Goal: Book appointment/travel/reservation

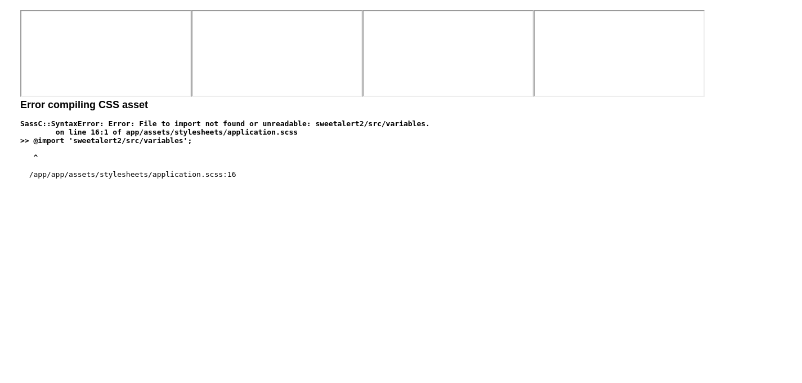
scroll to position [376, 0]
click at [0, 0] on span "Tours" at bounding box center [0, 0] width 0 height 0
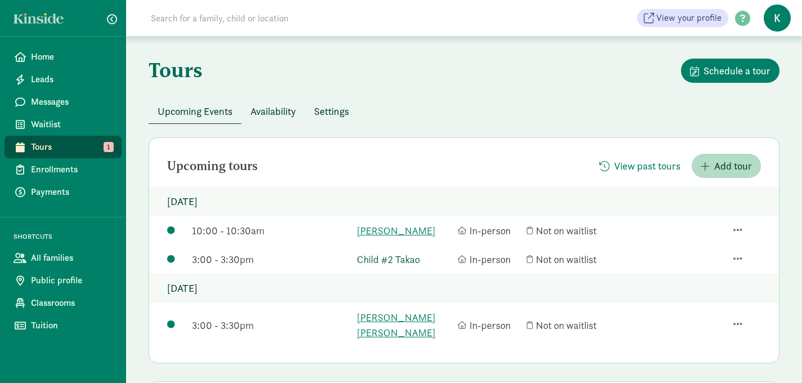
click at [408, 267] on link "Child #2 Takao" at bounding box center [405, 259] width 96 height 15
click at [273, 112] on span "Availability" at bounding box center [274, 111] width 46 height 15
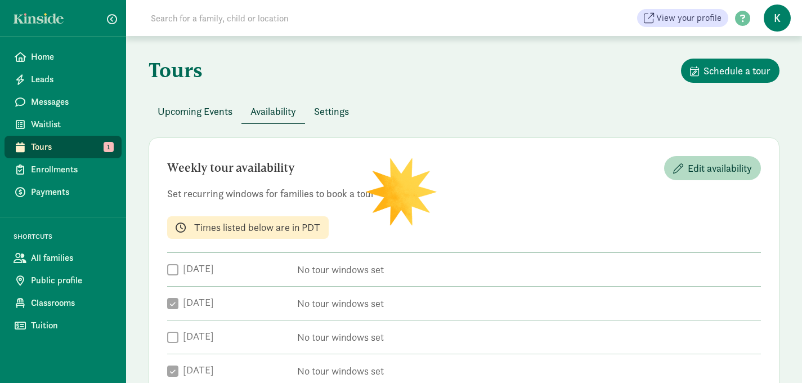
checkbox input "true"
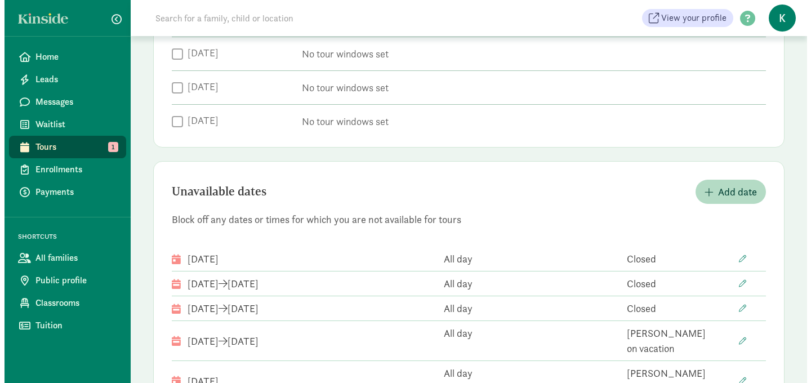
scroll to position [431, 0]
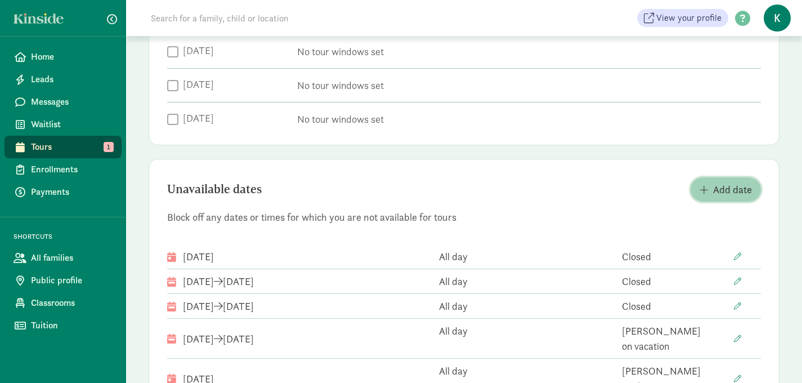
click at [714, 191] on span "Add date" at bounding box center [732, 189] width 39 height 15
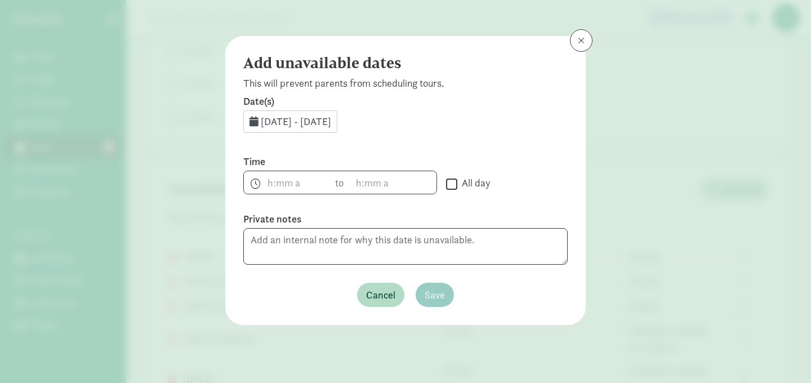
click at [324, 122] on span "Sep 2, 2025 - Sep 30, 2025" at bounding box center [296, 121] width 70 height 13
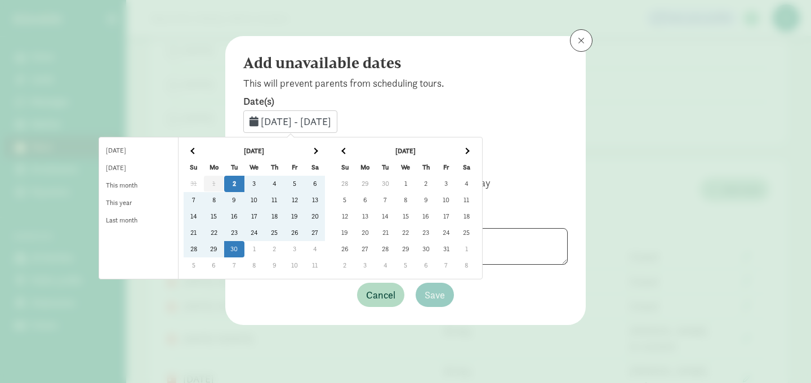
click at [284, 197] on td "11" at bounding box center [274, 200] width 20 height 16
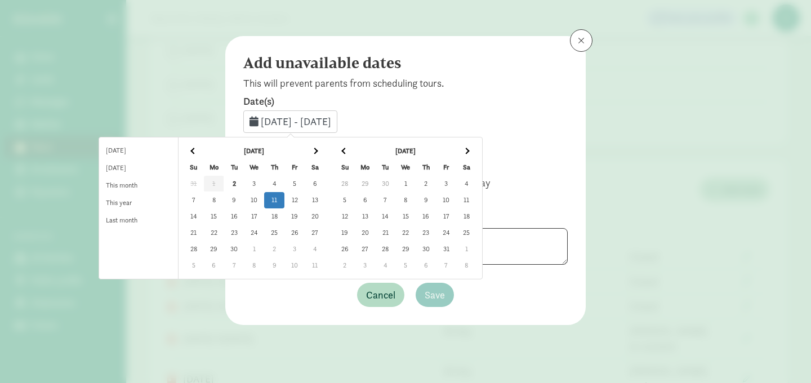
click at [284, 197] on td "11" at bounding box center [274, 200] width 20 height 16
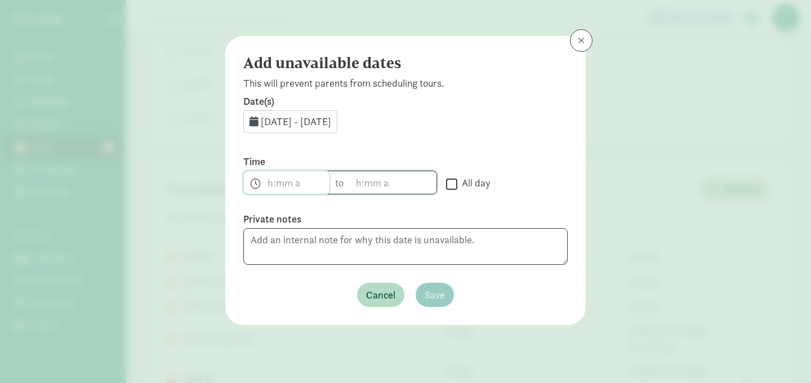
click at [284, 191] on span "h 12 1 2 3 4 5 6 7 8 9 10 11 mm 00 15 30 45 a am pm" at bounding box center [287, 182] width 86 height 23
click at [253, 293] on li "10" at bounding box center [260, 289] width 33 height 21
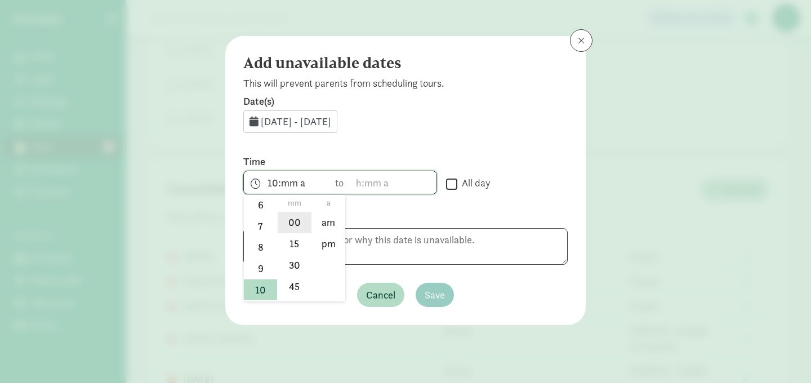
click at [297, 224] on li "00" at bounding box center [294, 222] width 33 height 21
click at [332, 224] on li "am" at bounding box center [328, 222] width 33 height 21
type input "10:00 am"
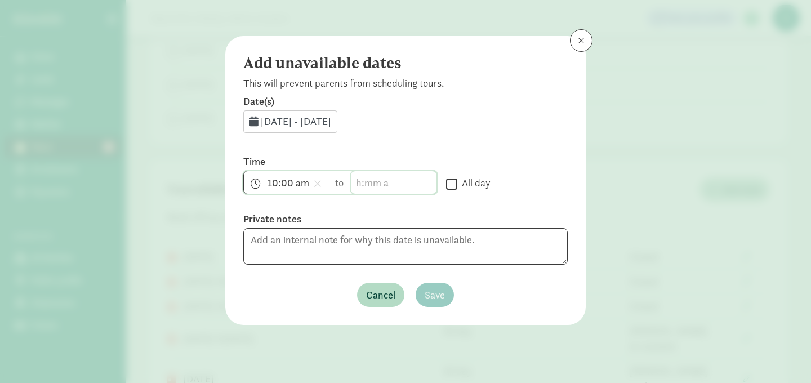
click at [369, 182] on span "h 12 1 2 3 4 5 6 7 8 9 10 11 mm 00 15 30 45 a am pm" at bounding box center [394, 182] width 86 height 23
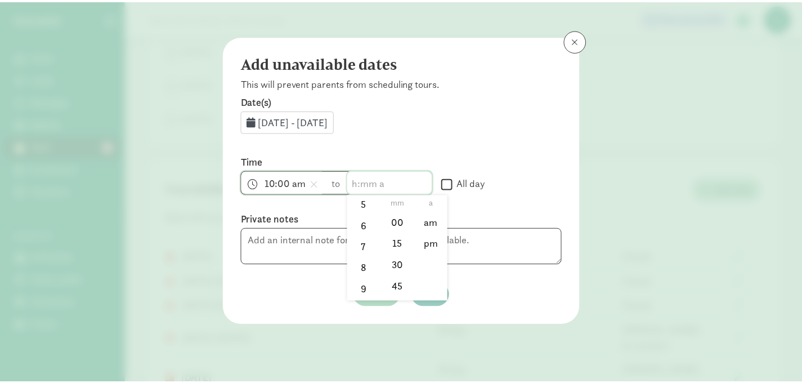
scroll to position [147, 0]
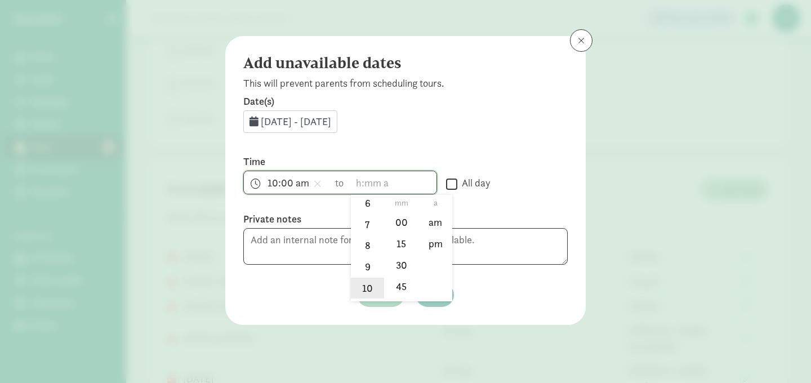
click at [361, 287] on li "10" at bounding box center [367, 288] width 33 height 21
click at [394, 271] on li "30" at bounding box center [401, 264] width 33 height 21
click at [439, 223] on li "am" at bounding box center [435, 222] width 33 height 21
type input "10:30 am"
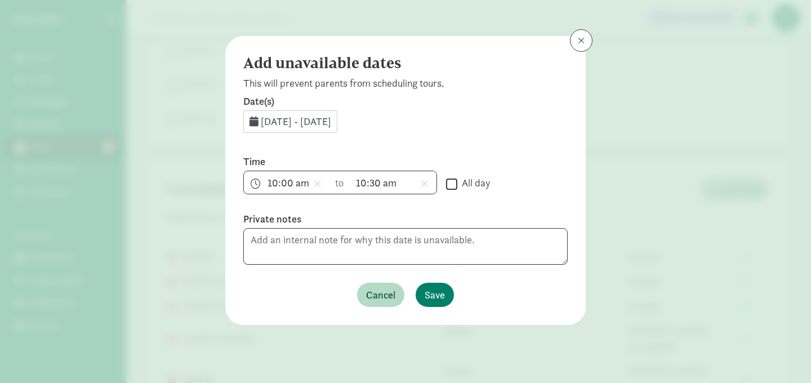
click at [439, 223] on label "Private notes" at bounding box center [405, 219] width 324 height 14
click at [439, 242] on textarea at bounding box center [405, 246] width 324 height 37
click at [435, 296] on span "Save" at bounding box center [435, 294] width 20 height 15
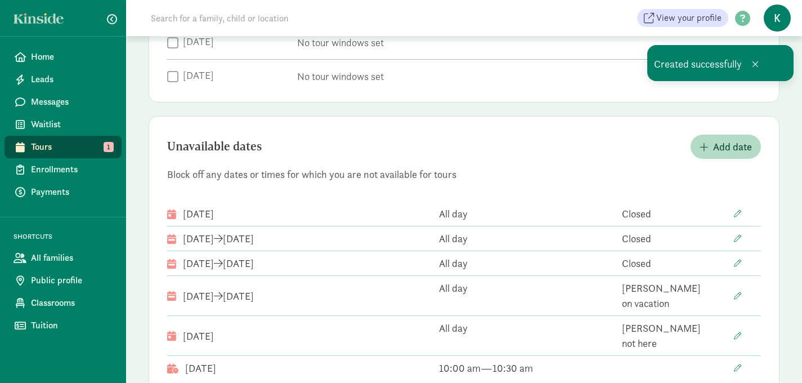
scroll to position [481, 0]
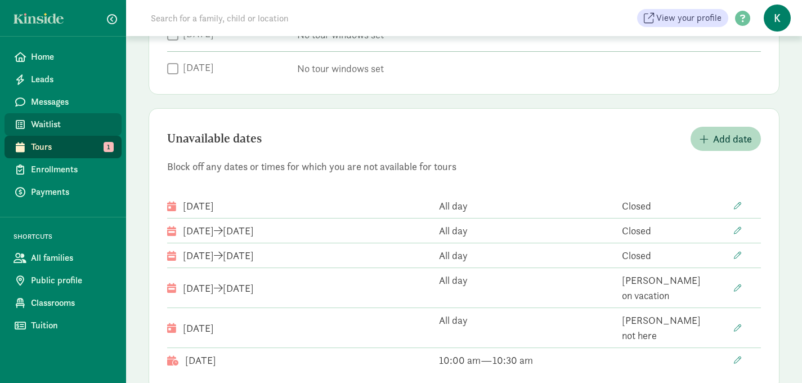
click at [72, 121] on span "Waitlist" at bounding box center [72, 125] width 82 height 14
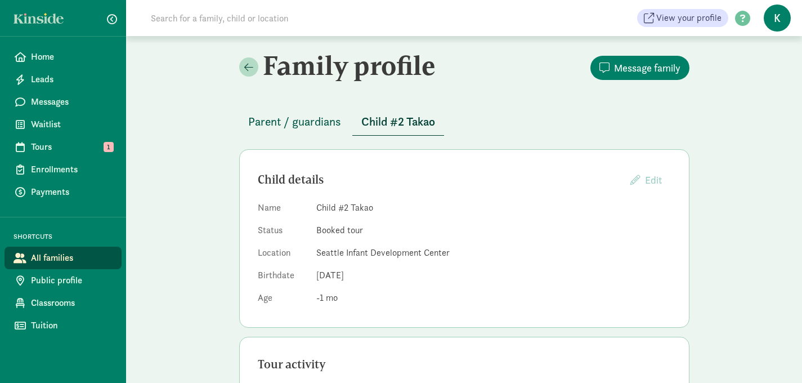
click at [305, 123] on span "Parent / guardians" at bounding box center [294, 122] width 93 height 18
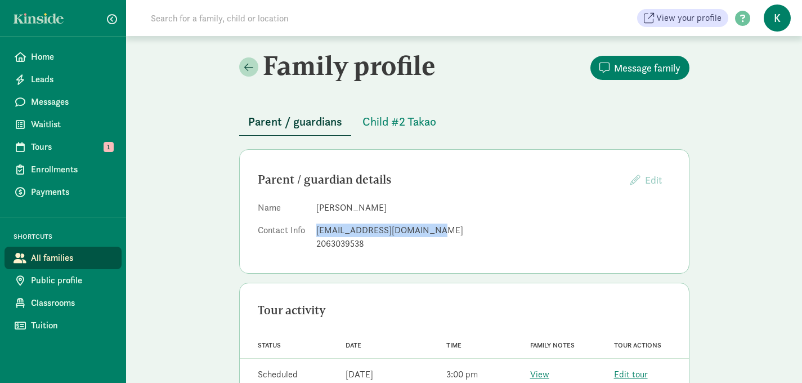
drag, startPoint x: 425, startPoint y: 231, endPoint x: 316, endPoint y: 230, distance: 109.3
click at [316, 230] on div "takao.kyudo.zzz@gmail.com" at bounding box center [493, 231] width 355 height 14
copy div "takao.kyudo.zzz@gmail.com"
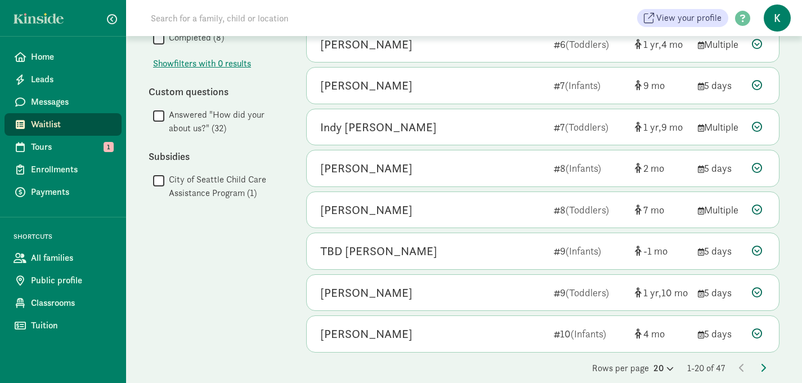
scroll to position [607, 0]
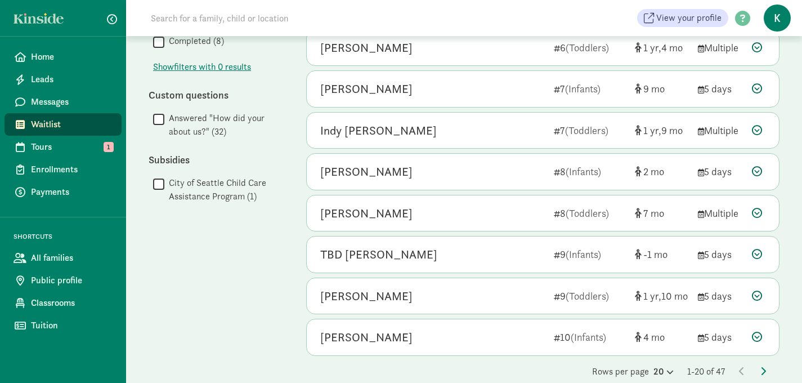
click at [738, 373] on div "Rows per page 20 1-20 of 47" at bounding box center [543, 372] width 474 height 14
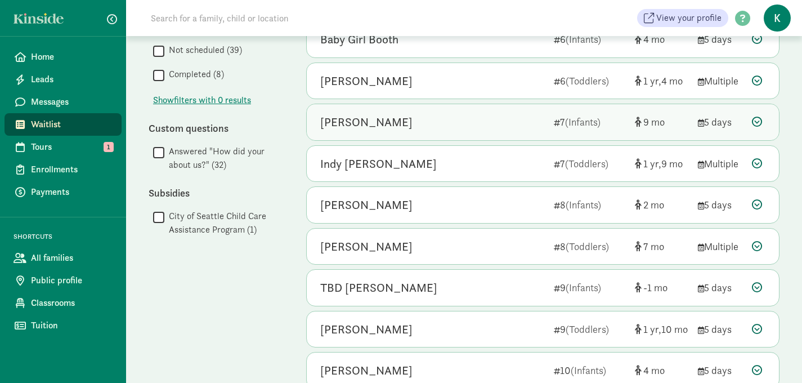
scroll to position [625, 0]
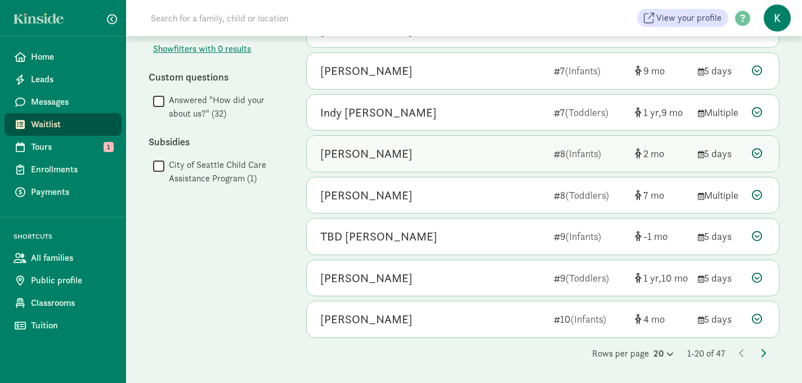
drag, startPoint x: 715, startPoint y: 209, endPoint x: 711, endPoint y: 157, distance: 52.0
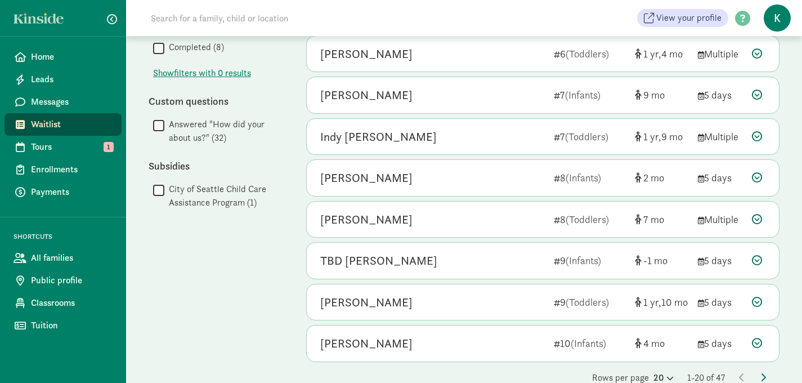
scroll to position [602, 0]
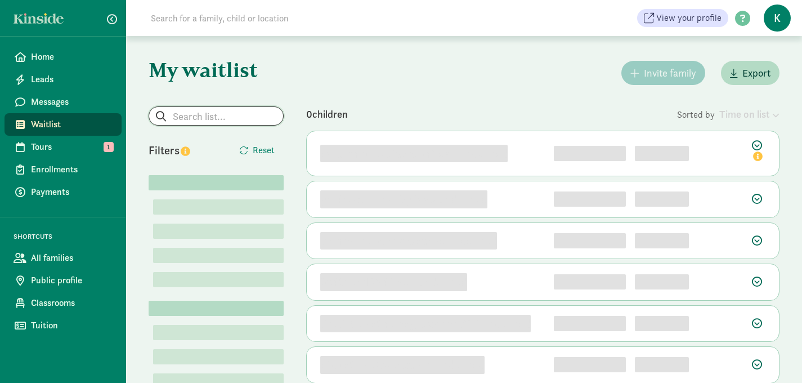
click at [223, 115] on input "search" at bounding box center [216, 116] width 134 height 18
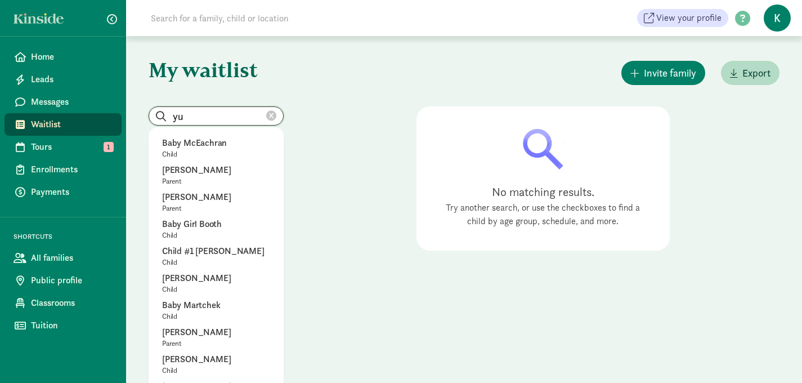
type input "y"
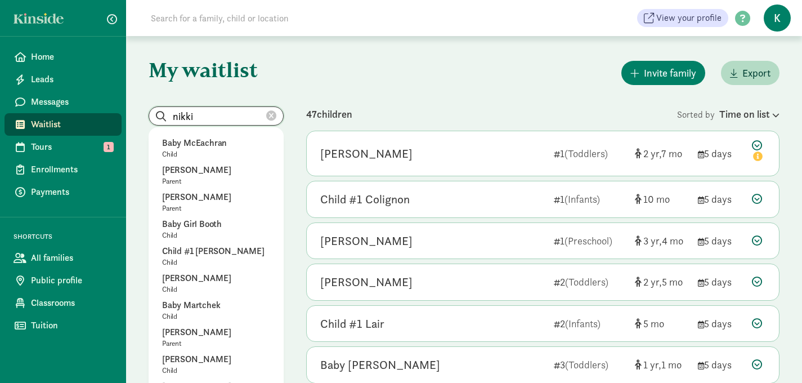
click at [231, 120] on input "nikki" at bounding box center [216, 116] width 134 height 18
type input "nikki"
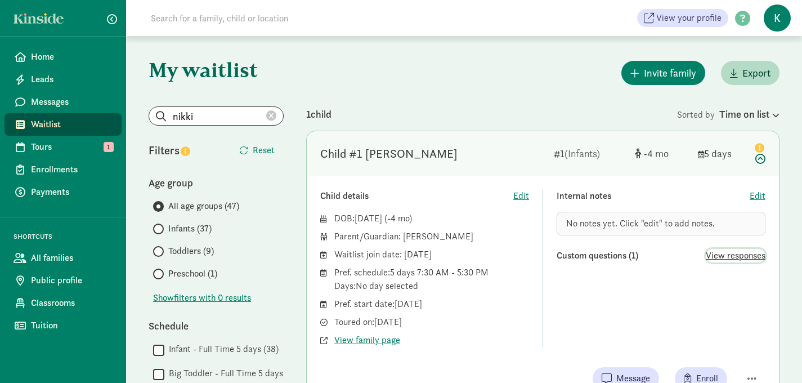
click at [746, 255] on span "View responses" at bounding box center [736, 256] width 60 height 14
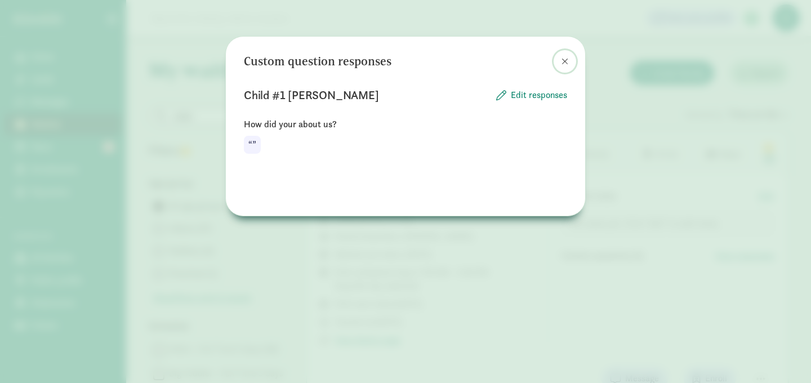
click at [565, 60] on span at bounding box center [564, 61] width 7 height 9
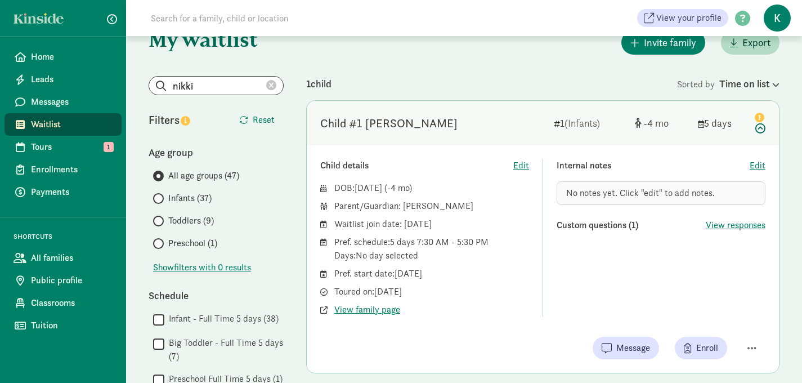
scroll to position [41, 0]
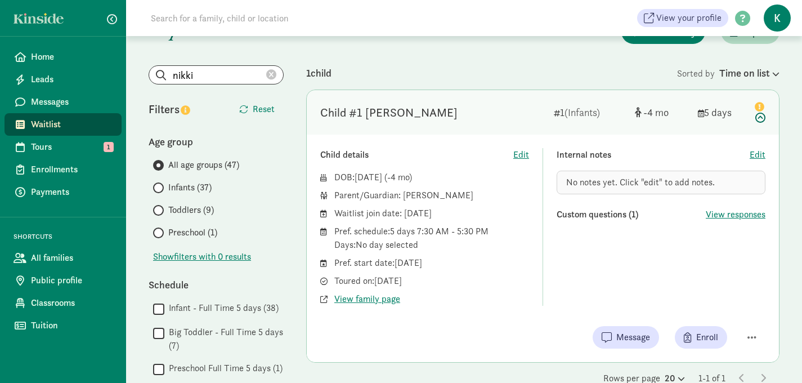
click at [273, 77] on icon at bounding box center [271, 75] width 10 height 10
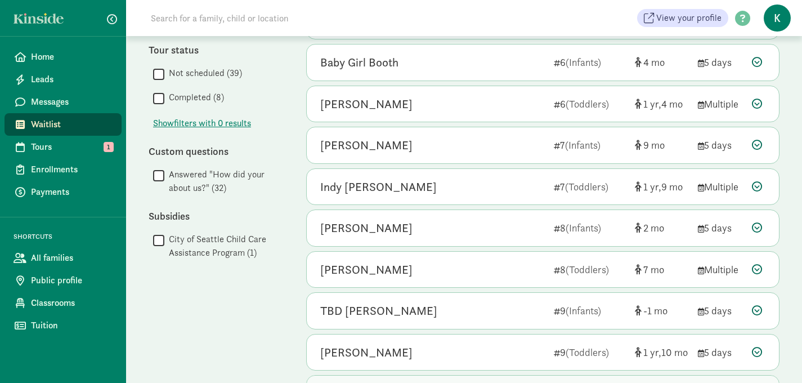
scroll to position [625, 0]
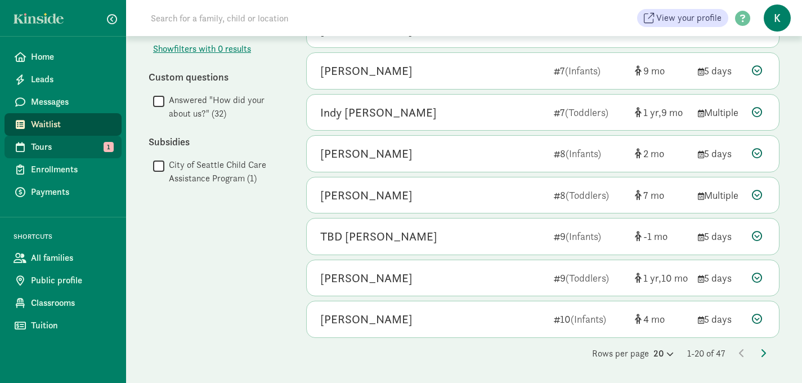
click at [72, 145] on span "Tours" at bounding box center [72, 147] width 82 height 14
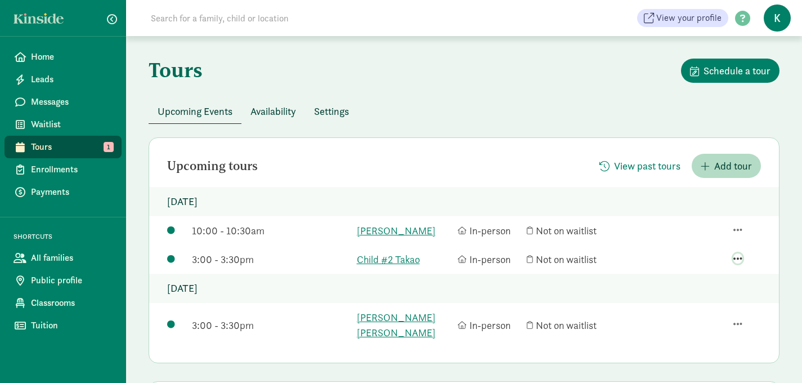
click at [736, 264] on span "button" at bounding box center [738, 258] width 9 height 10
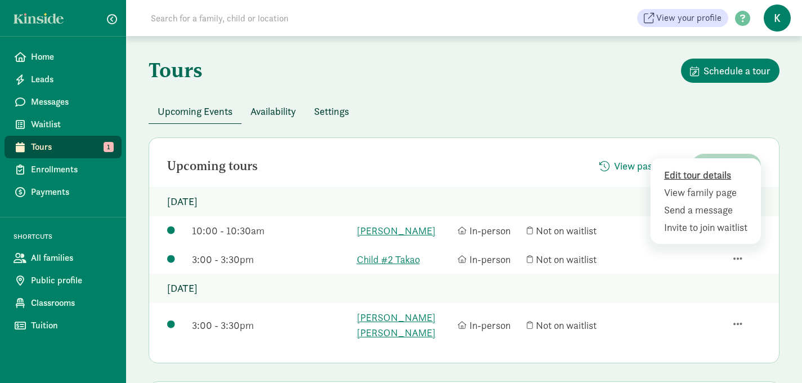
click at [720, 188] on div "Edit tour details" at bounding box center [708, 192] width 87 height 15
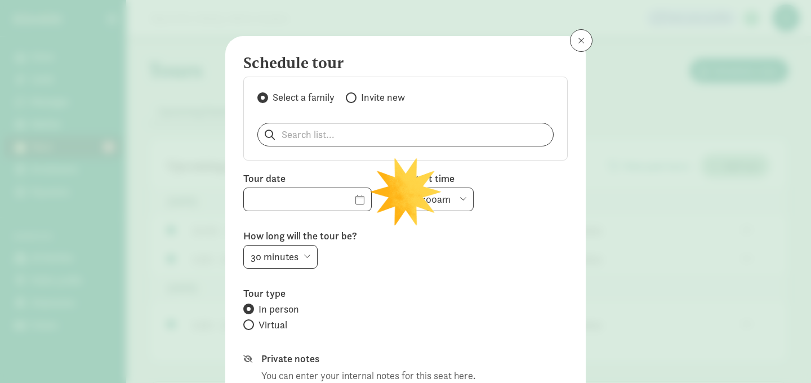
type input "[DATE]"
select select "3:00pm"
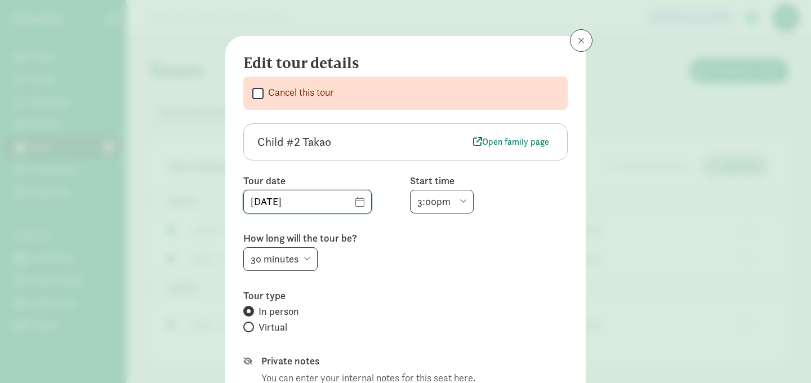
click at [344, 203] on input "[DATE]" at bounding box center [307, 201] width 127 height 23
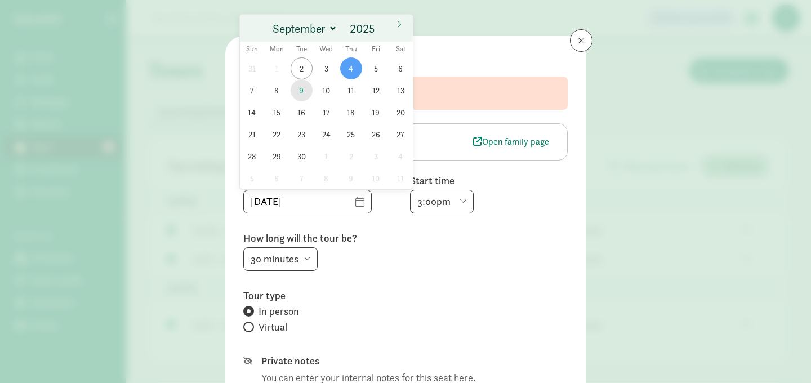
click at [300, 92] on span "9" at bounding box center [302, 90] width 22 height 22
type input "[DATE]"
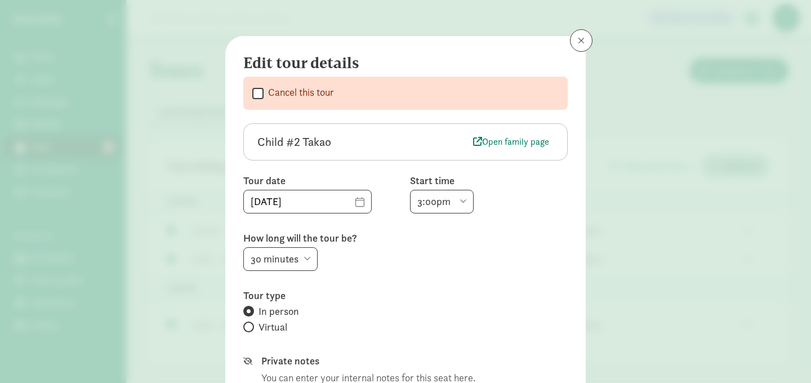
click at [458, 203] on select "6:00am 6:30am 7:00am 7:30am 8:00am 8:30am 9:00am 9:30am 10:00am 10:30am 11:00am…" at bounding box center [442, 202] width 64 height 24
select select "10:00am"
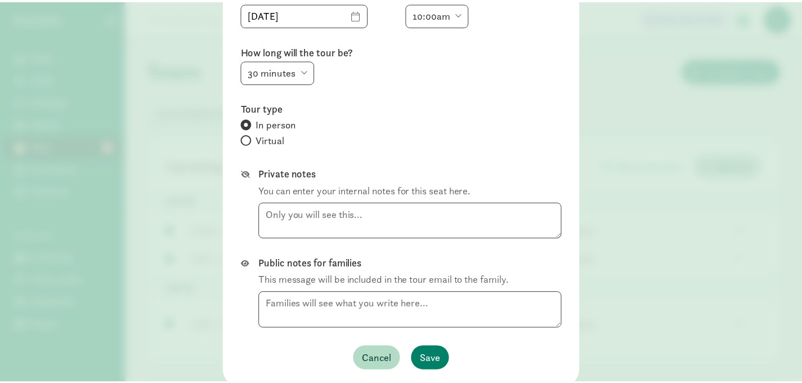
scroll to position [229, 0]
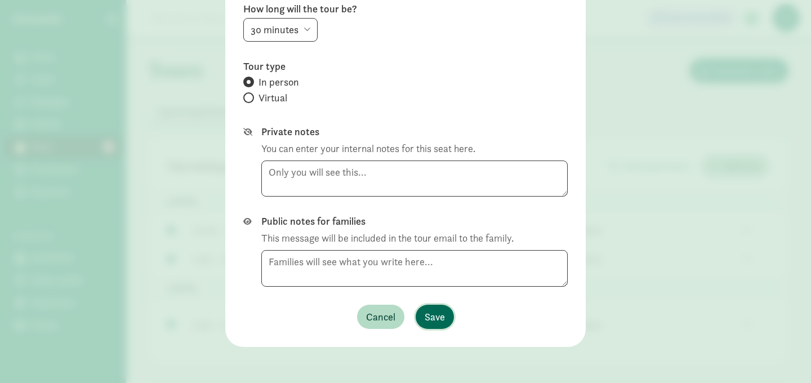
click at [434, 318] on span "Save" at bounding box center [435, 316] width 20 height 15
